Goal: Information Seeking & Learning: Learn about a topic

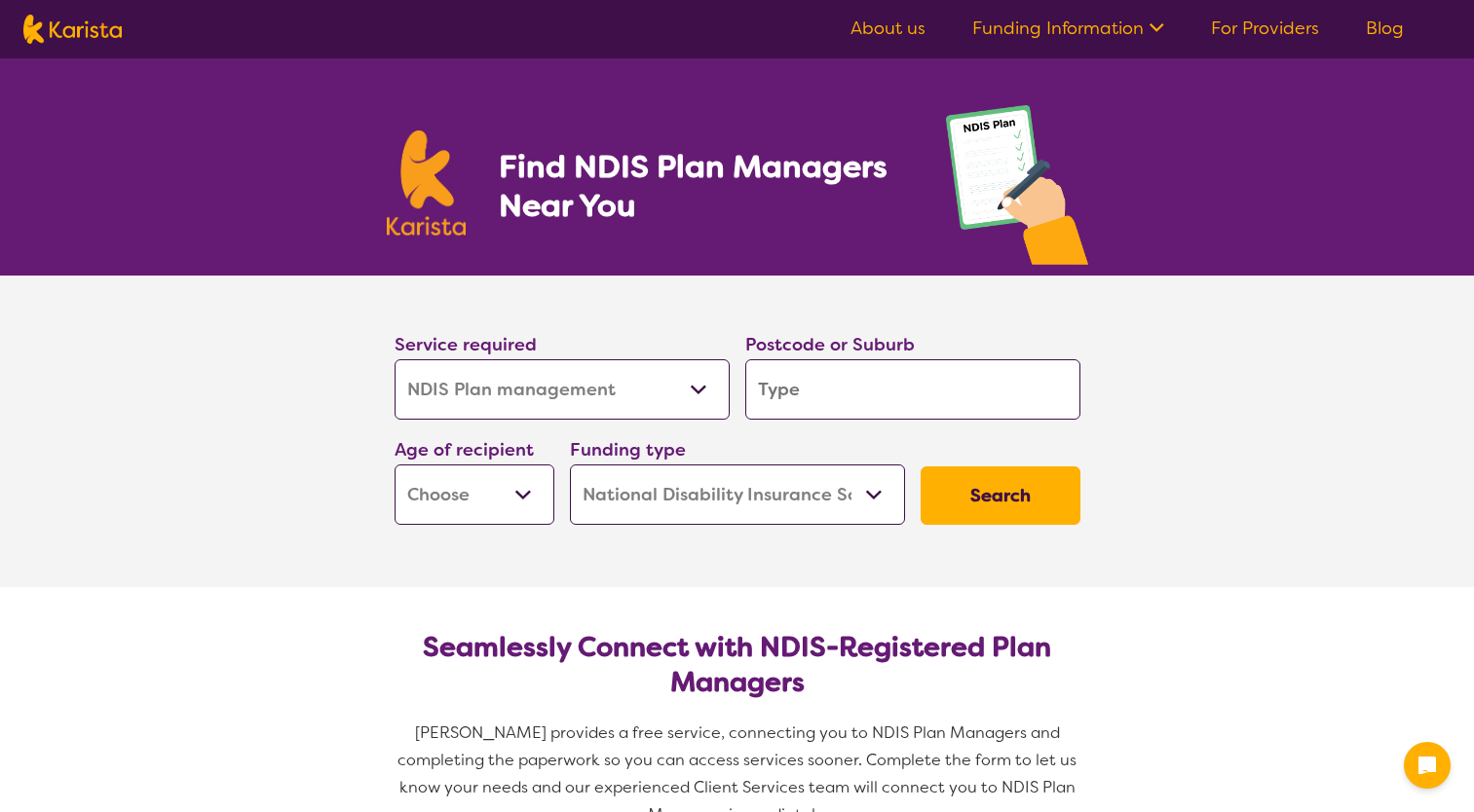
select select "NDIS Plan management"
select select "NDIS"
select select "NDIS Plan management"
select select "NDIS"
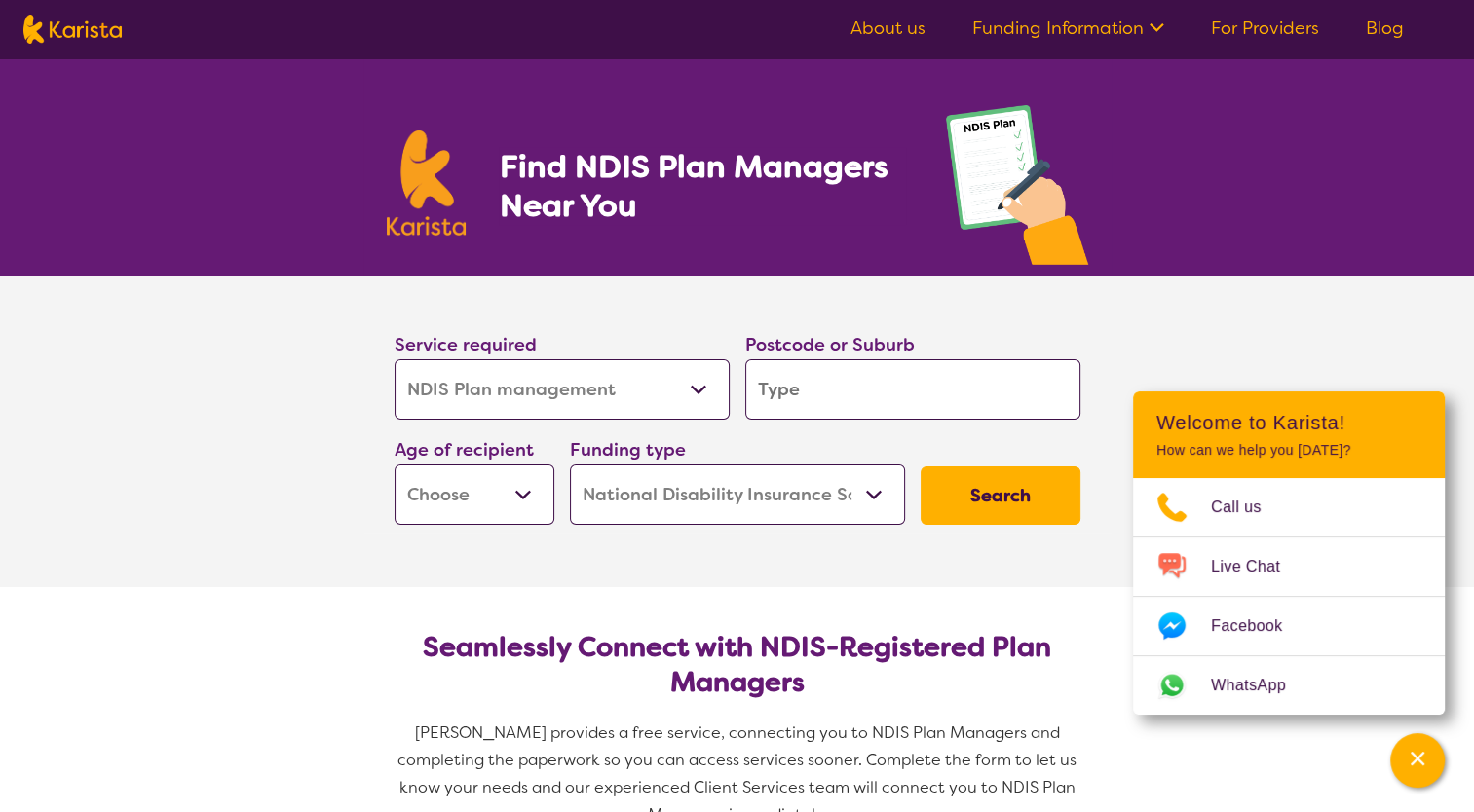
click at [646, 370] on select "Allied Health Assistant Assessment ([MEDICAL_DATA] or [MEDICAL_DATA]) Behaviour…" at bounding box center [562, 389] width 335 height 60
click at [214, 497] on section "Service required Allied Health Assistant Assessment ([MEDICAL_DATA] or [MEDICAL…" at bounding box center [737, 432] width 1474 height 311
click at [900, 372] on input "search" at bounding box center [913, 389] width 335 height 60
type input "2"
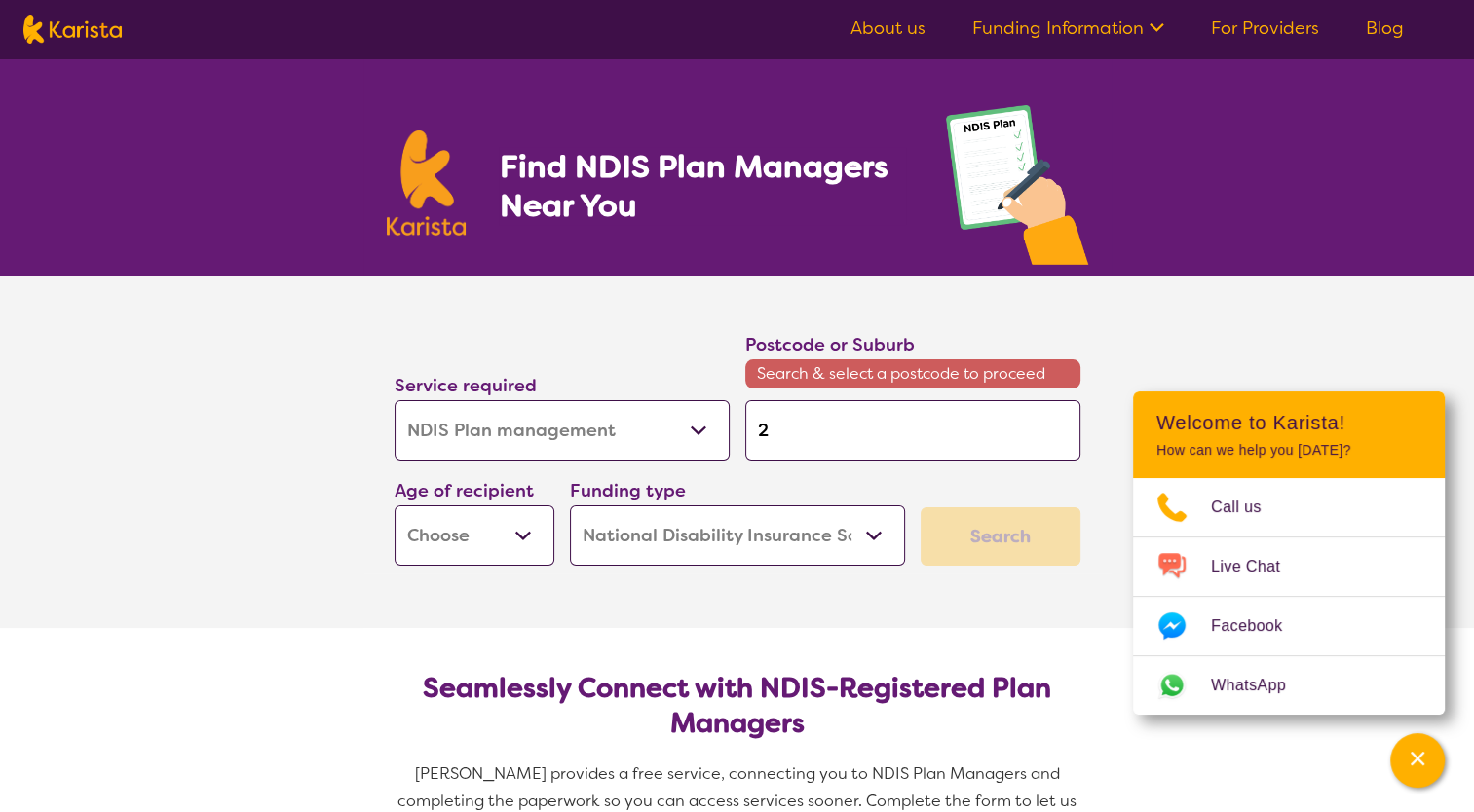
type input "29"
type input "291"
type input "2911"
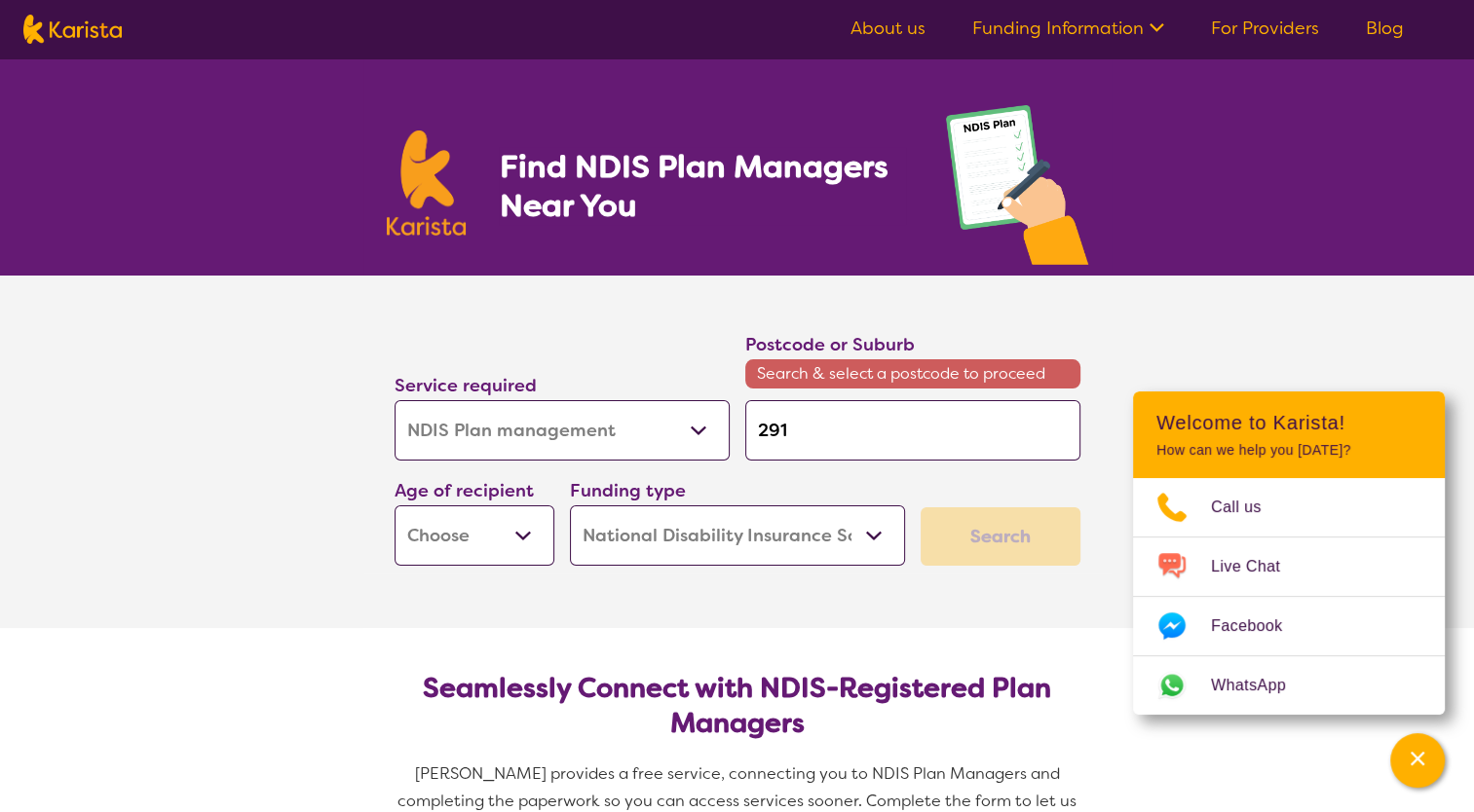
type input "2911"
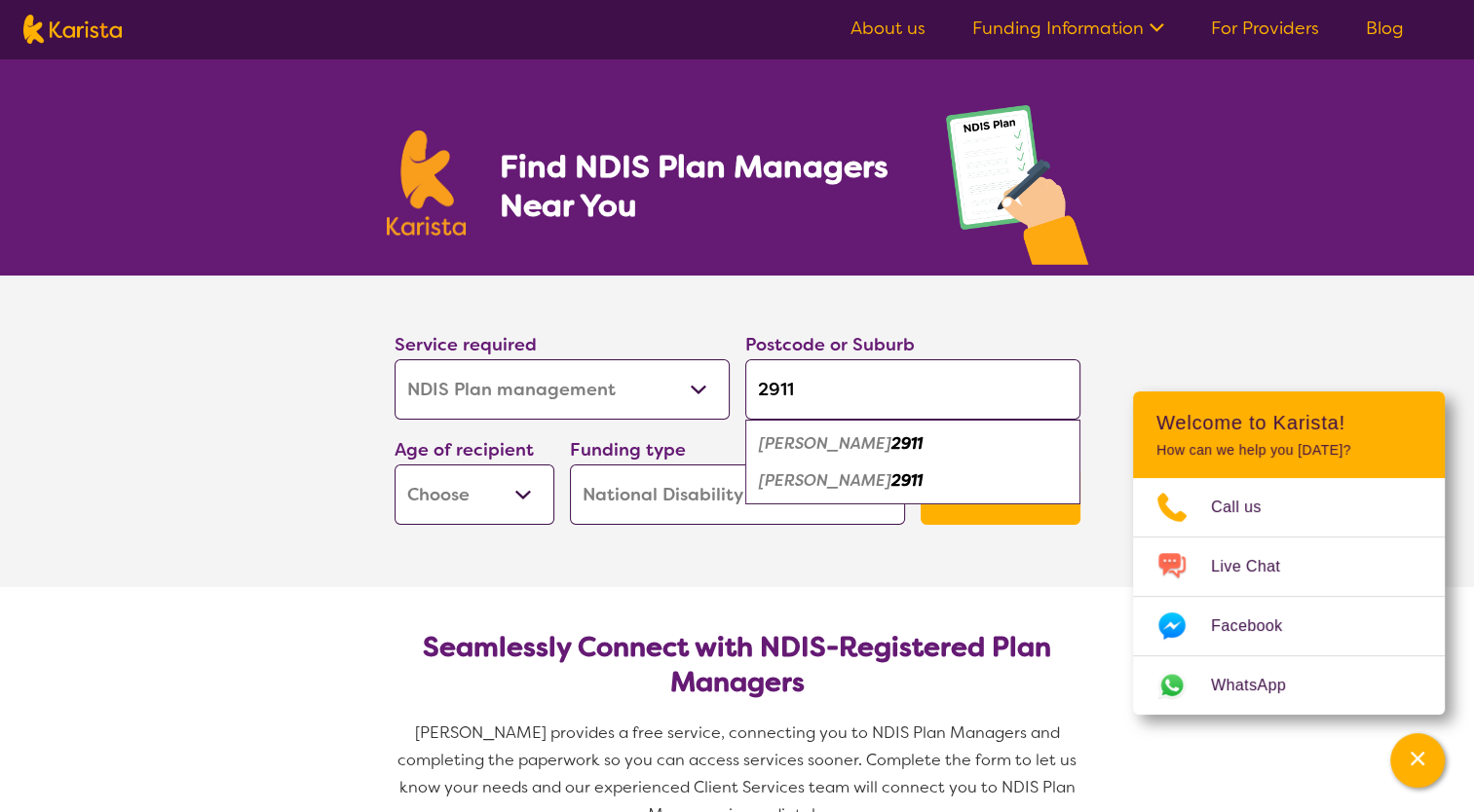
type input "2911"
click at [873, 437] on div "[PERSON_NAME] 2911" at bounding box center [913, 444] width 316 height 37
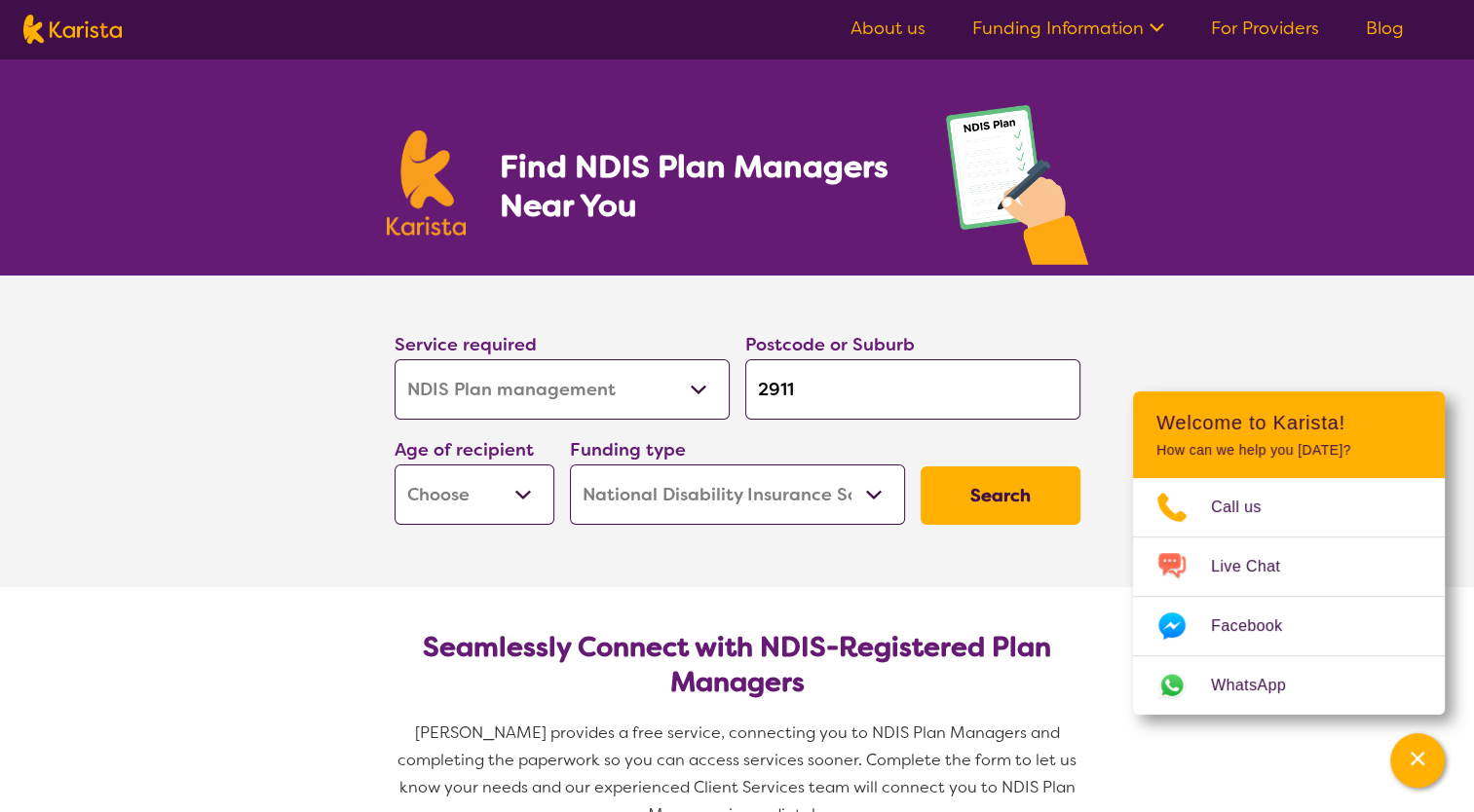
click at [972, 483] on button "Search" at bounding box center [1001, 495] width 160 height 58
click at [486, 492] on select "Early Childhood - 0 to 9 Child - 10 to 11 Adolescent - 12 to 17 Adult - 18 to 6…" at bounding box center [474, 494] width 160 height 60
select select "EC"
click at [394, 464] on select "Early Childhood - 0 to 9 Child - 10 to 11 Adolescent - 12 to 17 Adult - 18 to 6…" at bounding box center [474, 494] width 160 height 60
select select "EC"
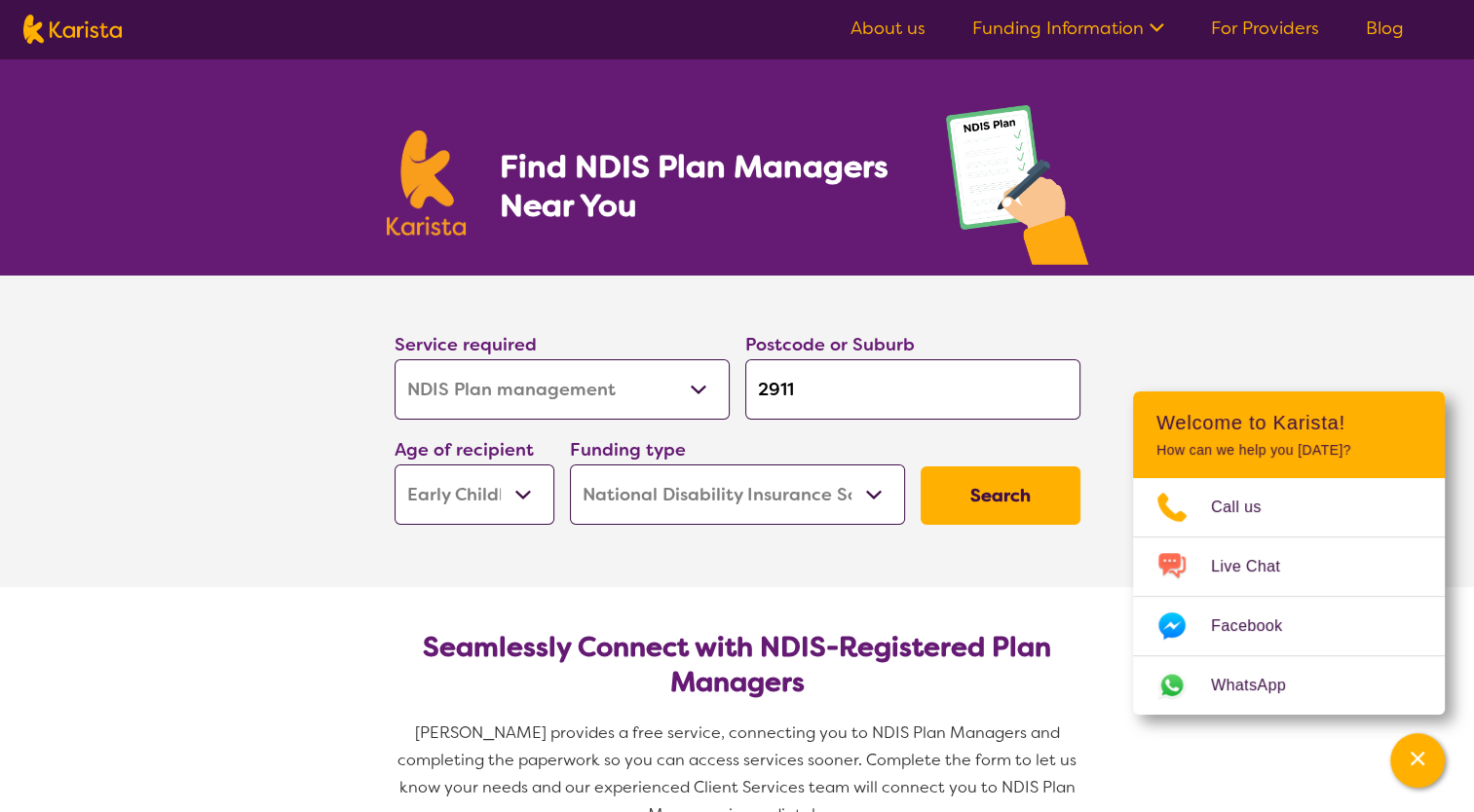
click at [1025, 505] on button "Search" at bounding box center [1001, 495] width 160 height 58
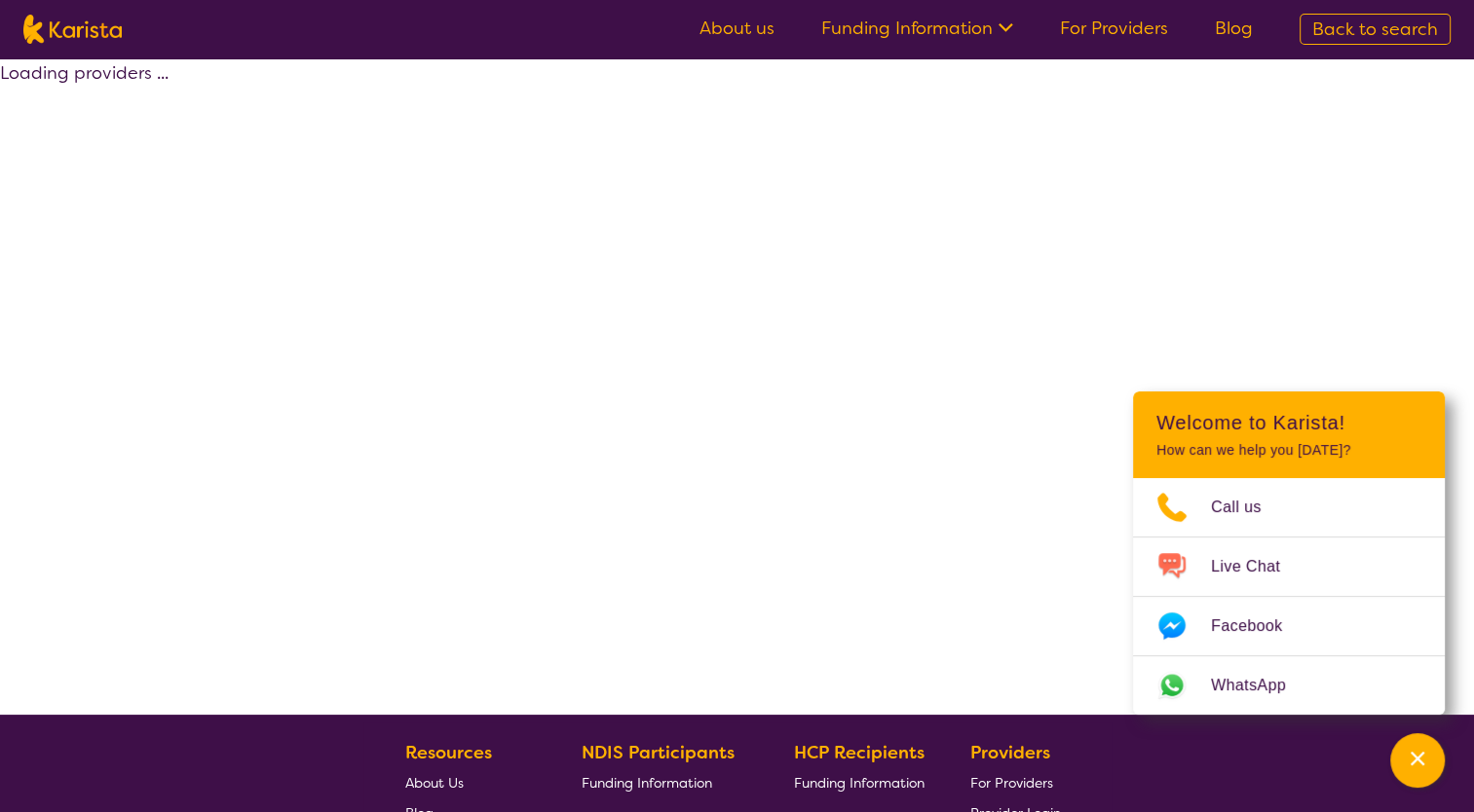
select select "by_score"
